Goal: Transaction & Acquisition: Purchase product/service

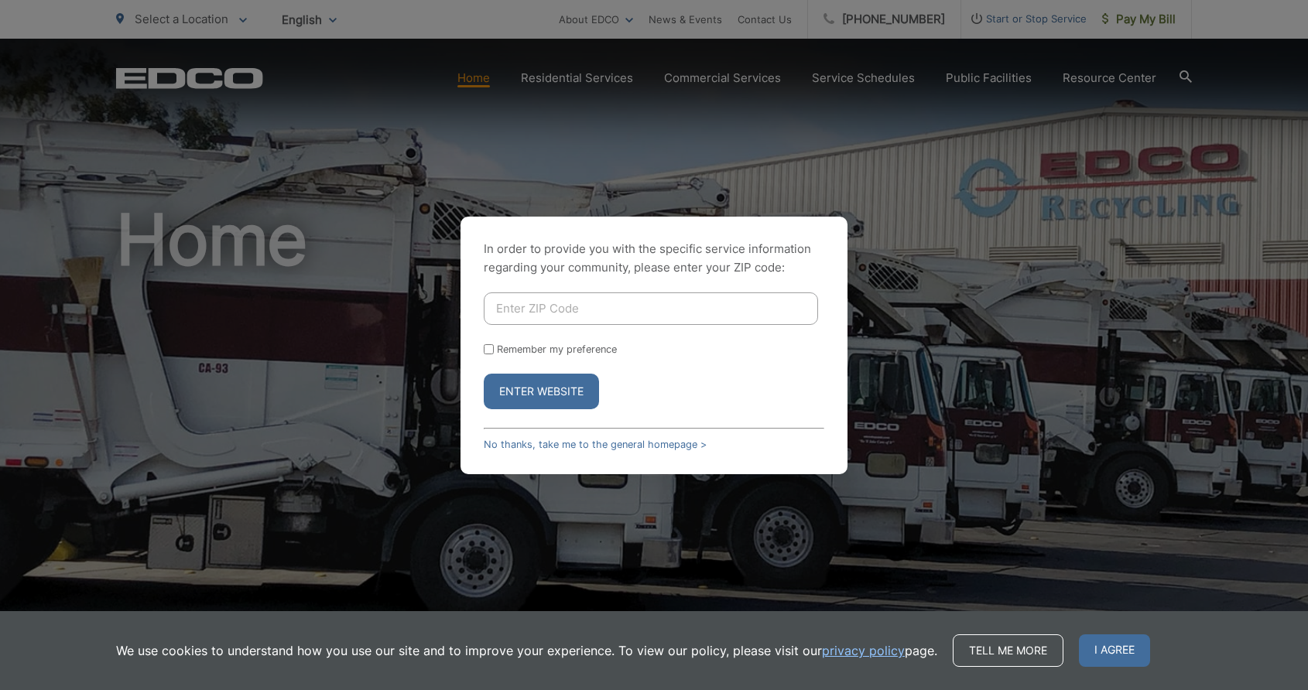
click at [571, 306] on input "Enter ZIP Code" at bounding box center [651, 308] width 334 height 32
type input "92075"
click at [487, 352] on input "Remember my preference" at bounding box center [489, 349] width 10 height 10
checkbox input "true"
click at [506, 379] on button "Enter Website" at bounding box center [541, 392] width 115 height 36
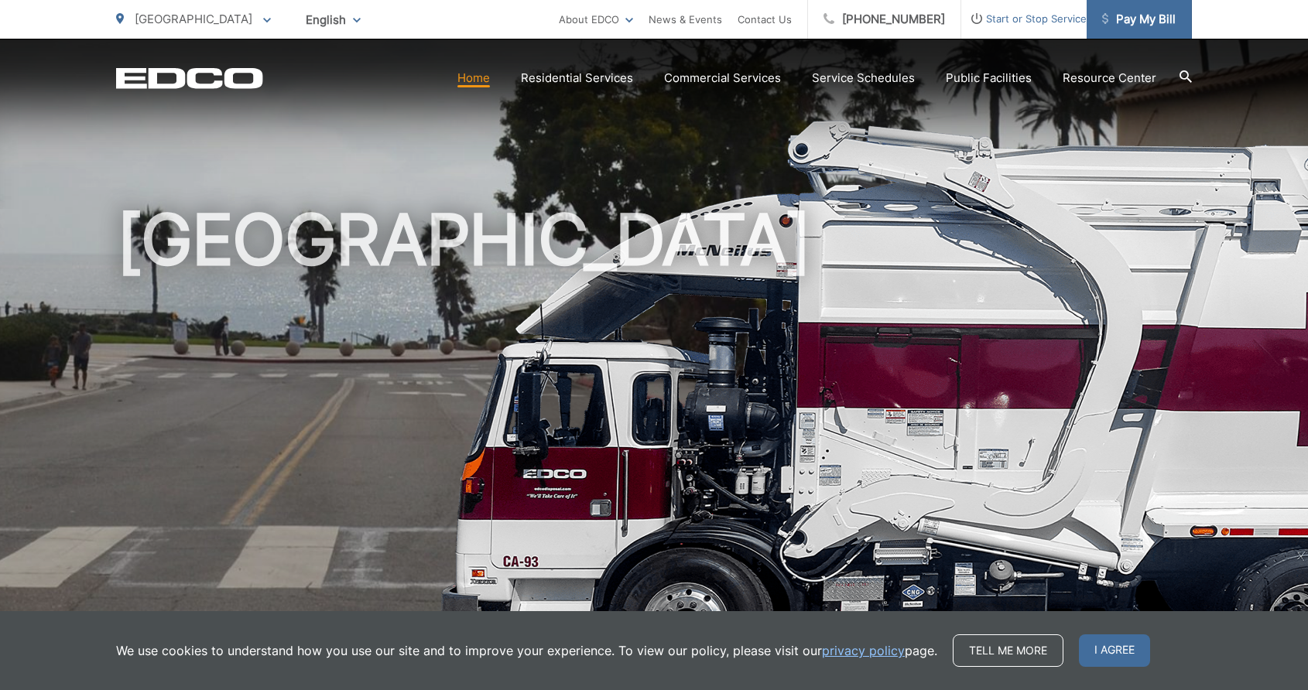
click at [1126, 23] on span "Pay My Bill" at bounding box center [1139, 19] width 74 height 19
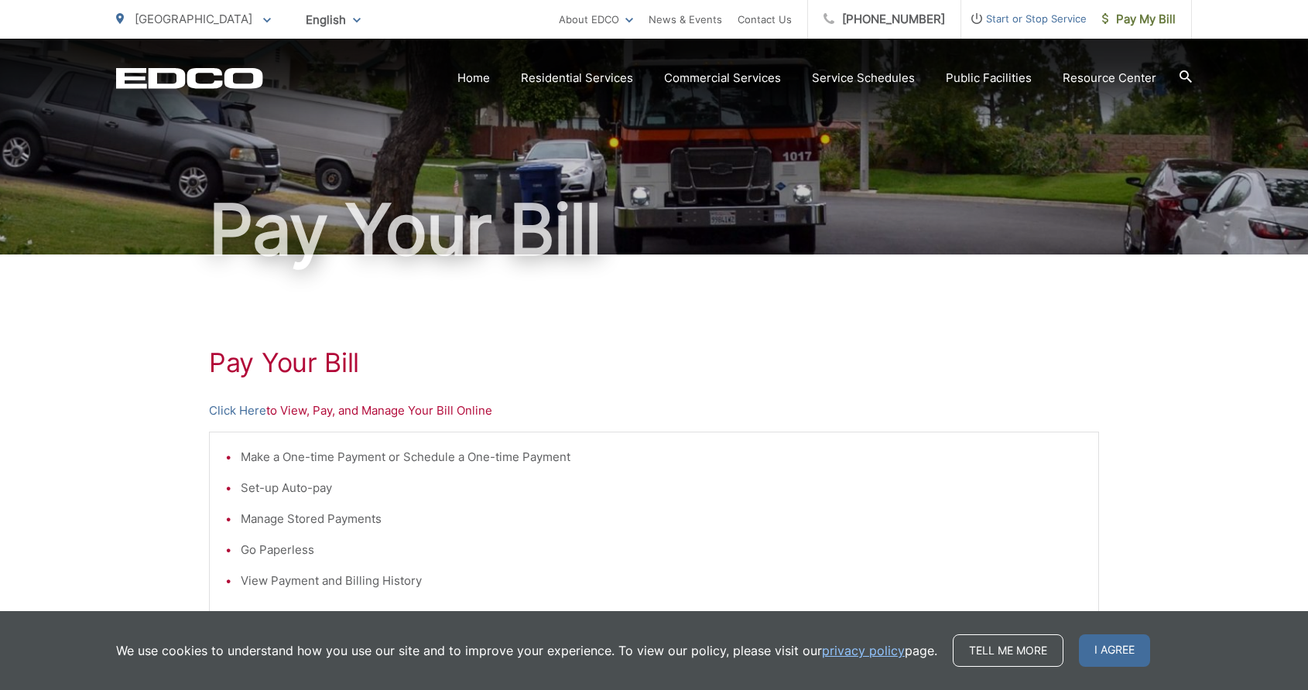
scroll to position [56, 0]
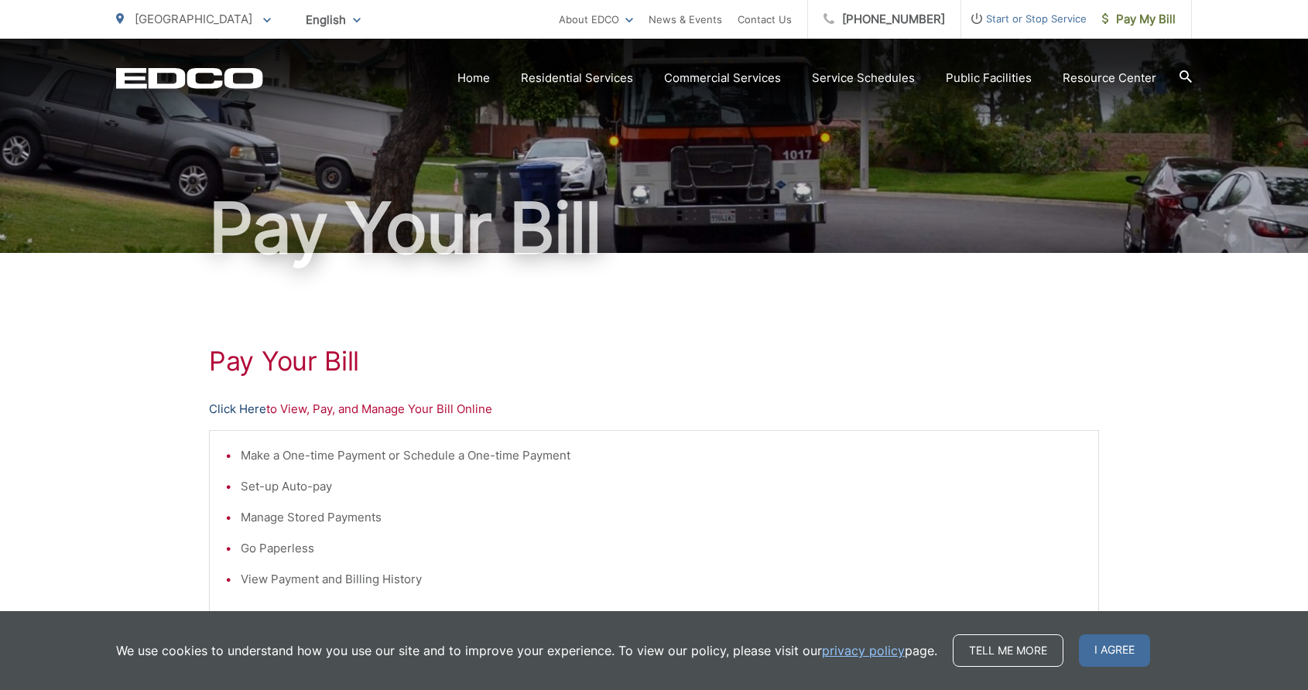
click at [242, 412] on link "Click Here" at bounding box center [237, 409] width 57 height 19
